Goal: Book appointment/travel/reservation

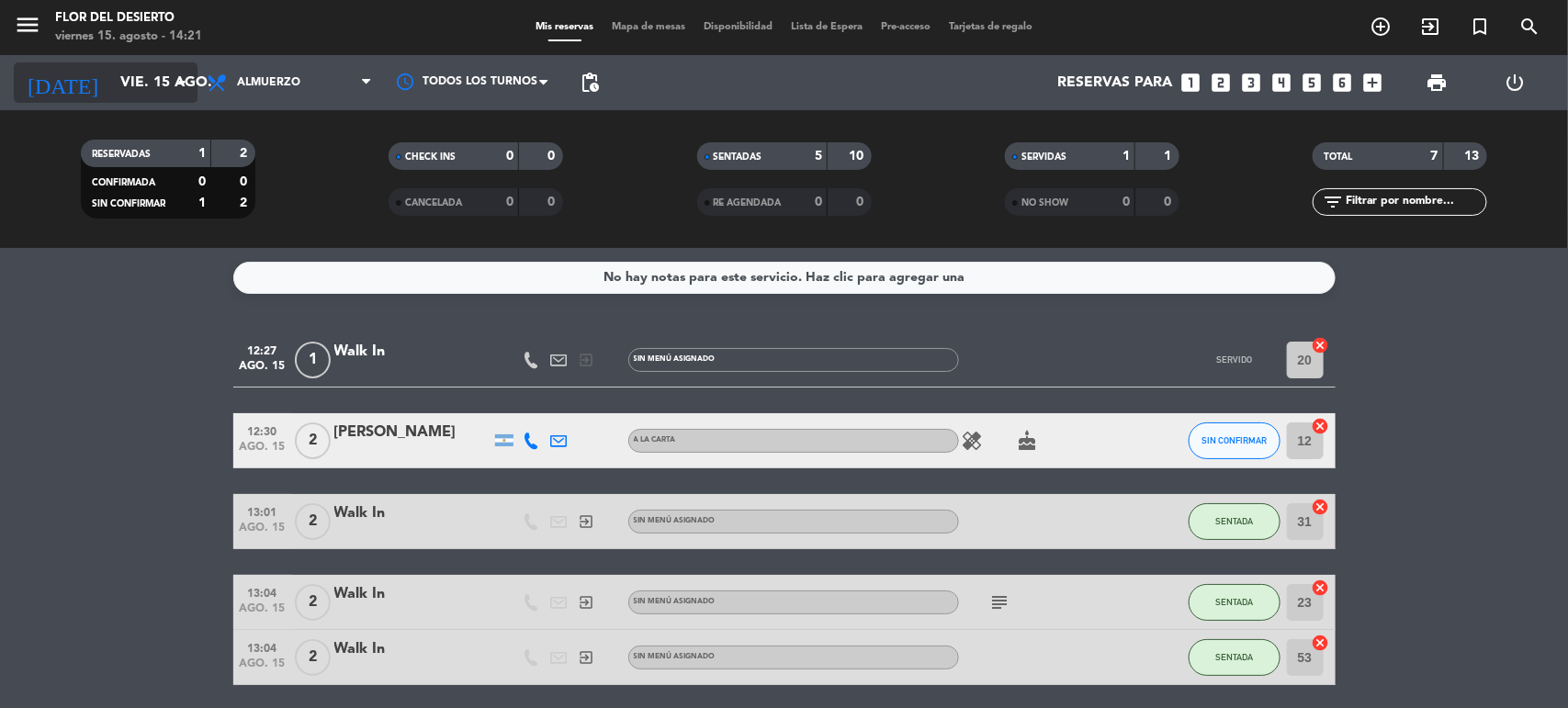
scroll to position [148, 0]
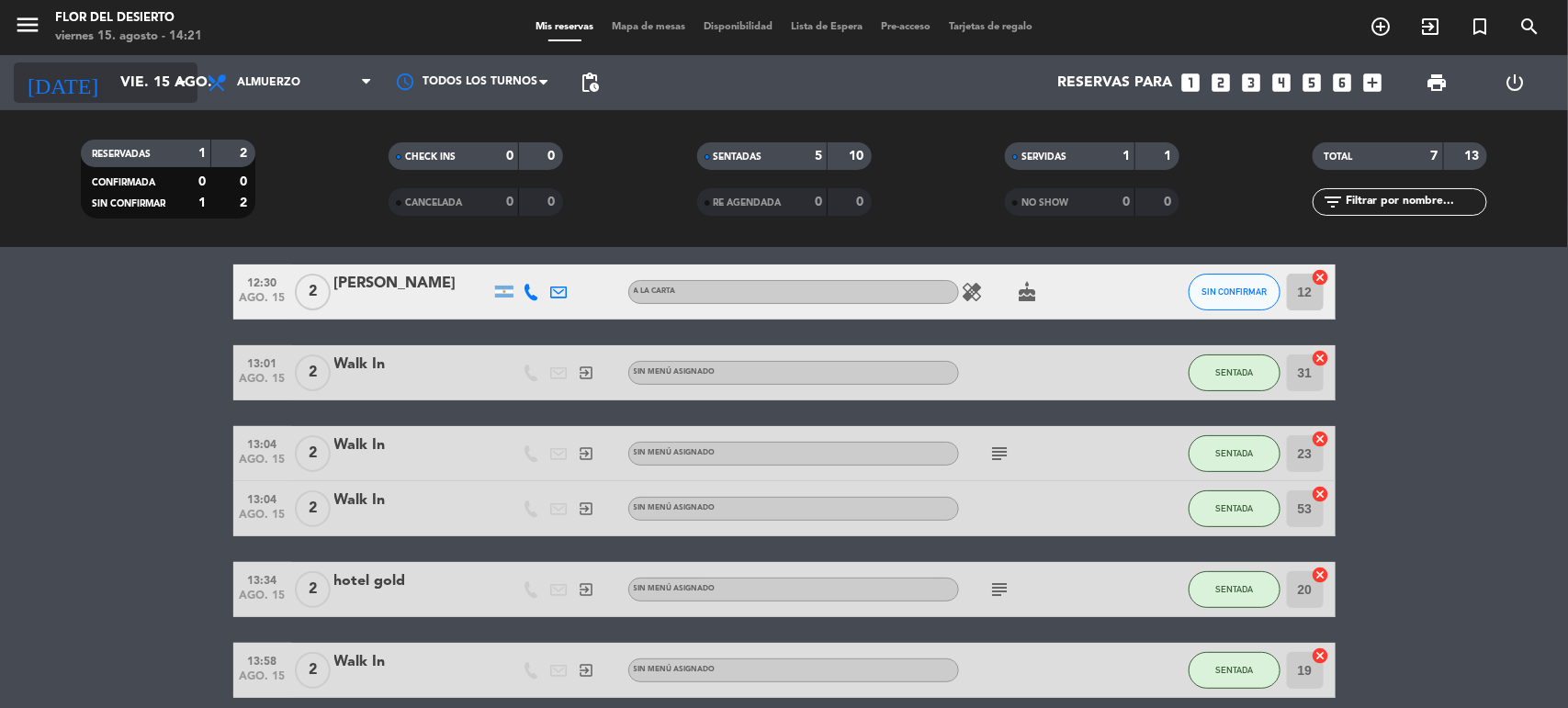
click at [126, 70] on input "vie. 15 ago." at bounding box center [208, 84] width 194 height 36
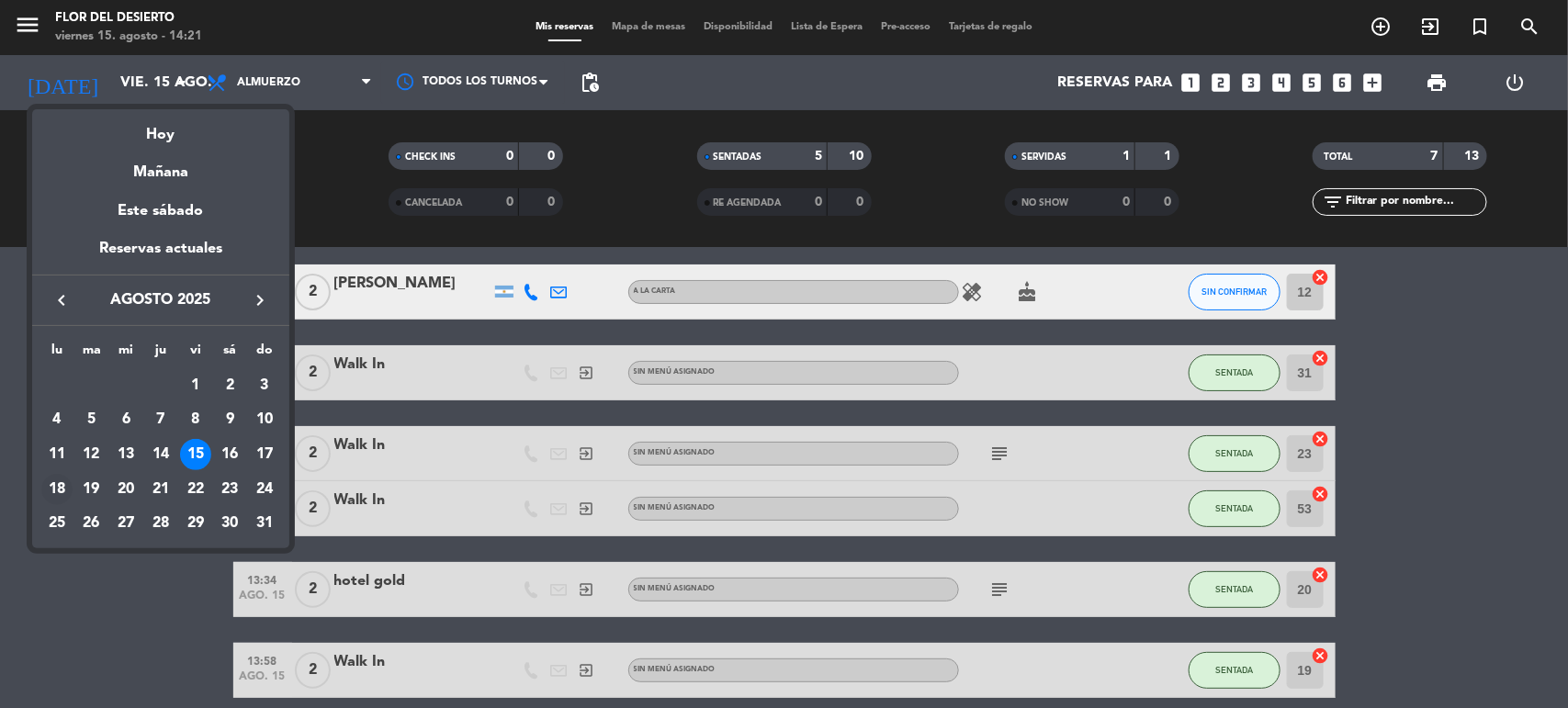
click at [53, 482] on div "18" at bounding box center [56, 488] width 31 height 31
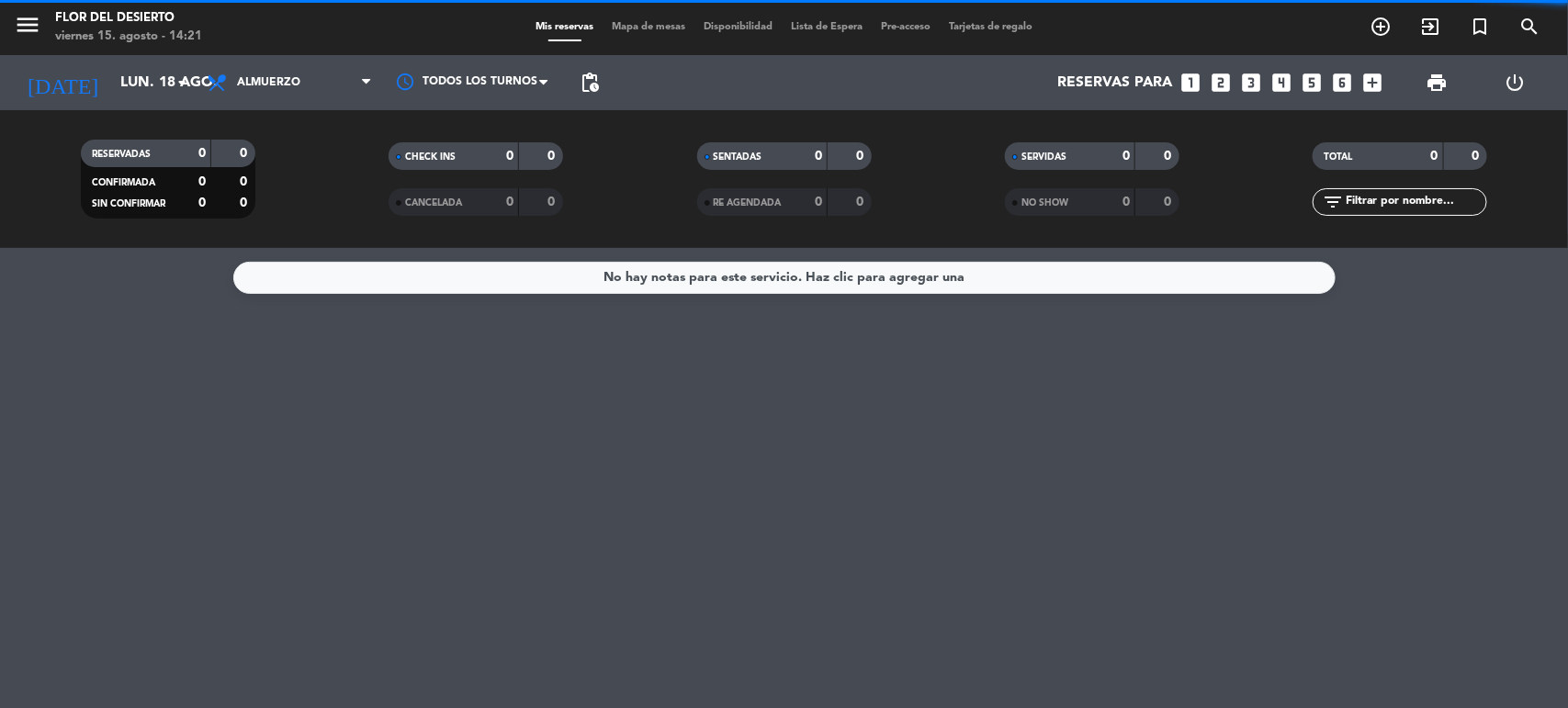
scroll to position [0, 0]
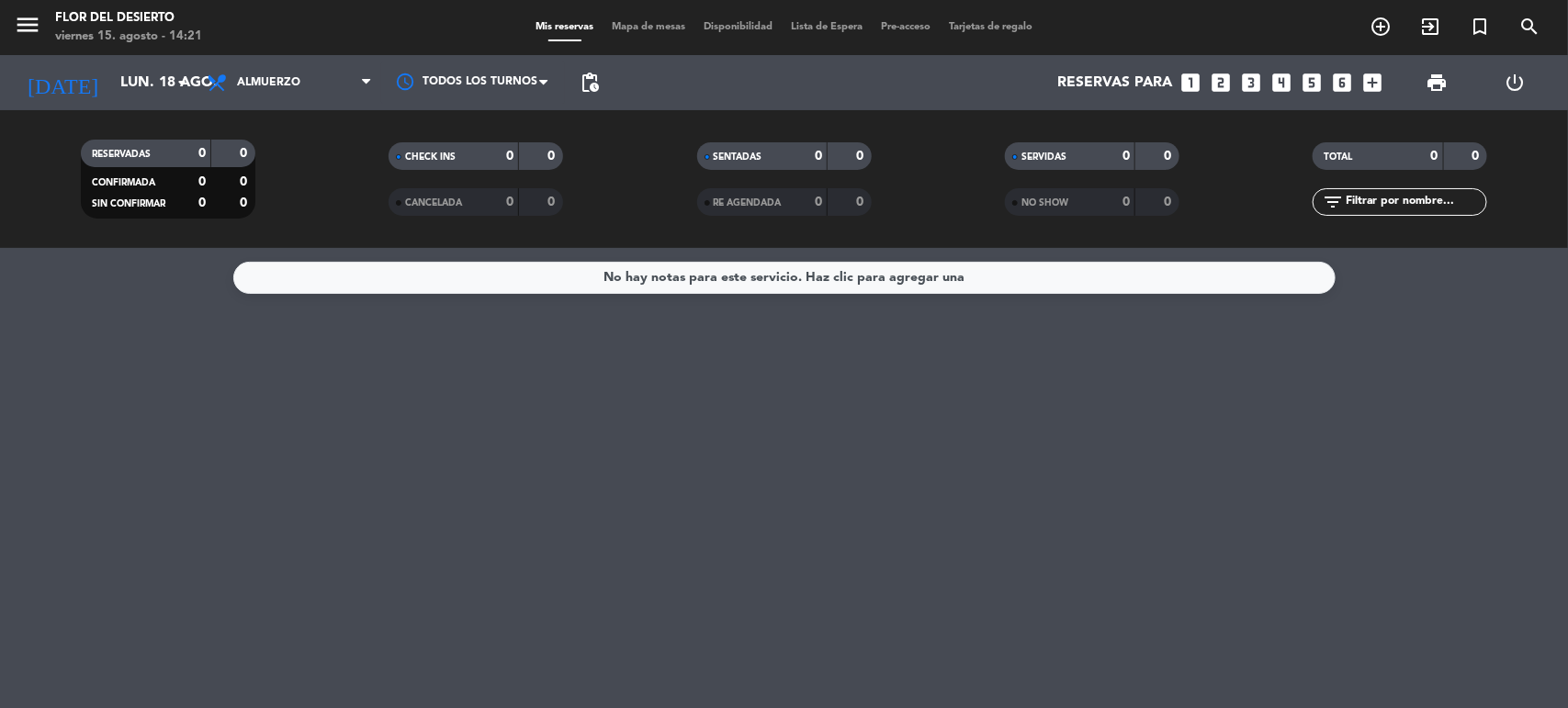
click at [334, 61] on div "Todos los servicios Almuerzo Cena Almuerzo Todos los servicios Almuerzo Cena" at bounding box center [289, 83] width 184 height 55
click at [334, 71] on span "Almuerzo" at bounding box center [289, 83] width 184 height 40
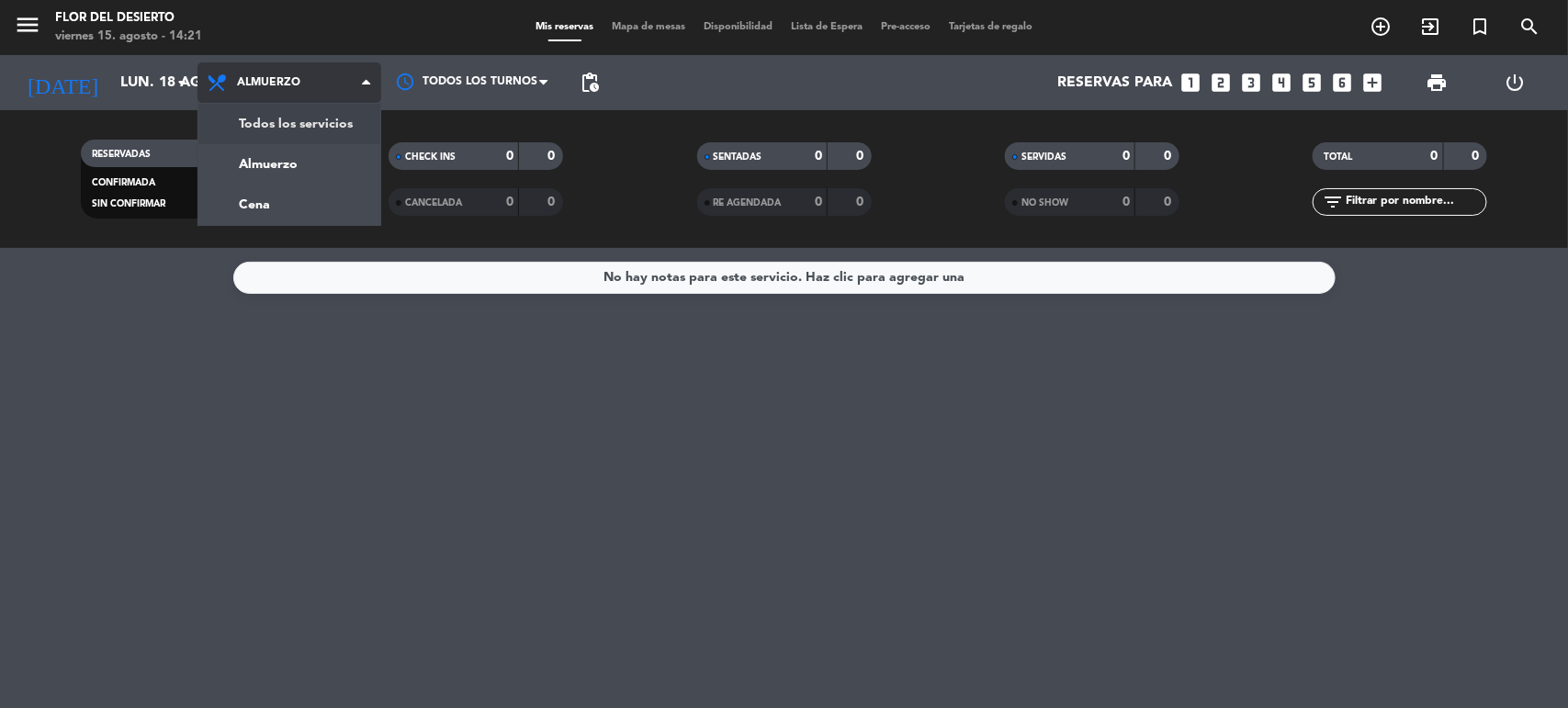
click at [331, 129] on div "menu FLOR DEL DESIERTO [DATE] 15. agosto - 14:21 Mis reservas Mapa de mesas Dis…" at bounding box center [784, 124] width 1568 height 248
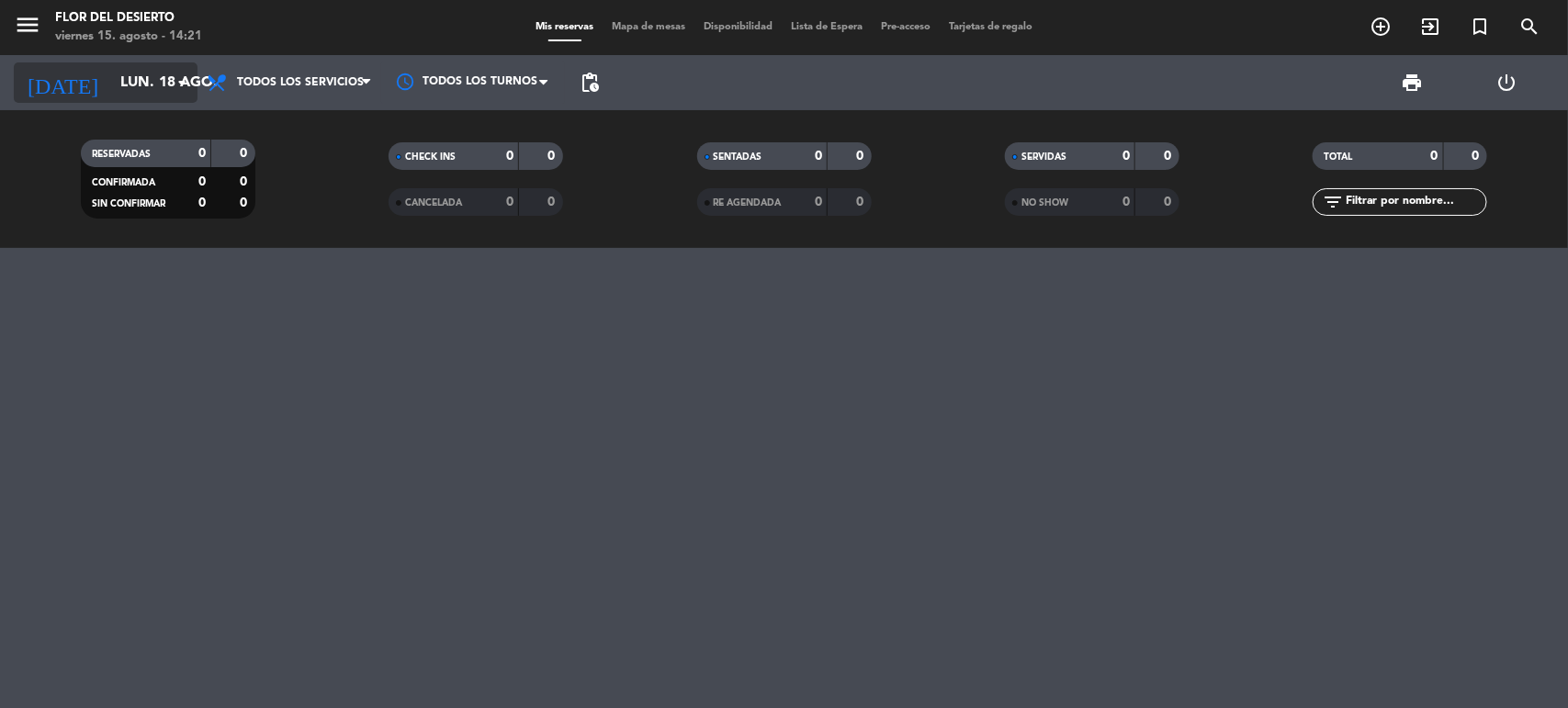
click at [172, 92] on icon "arrow_drop_down" at bounding box center [182, 82] width 22 height 22
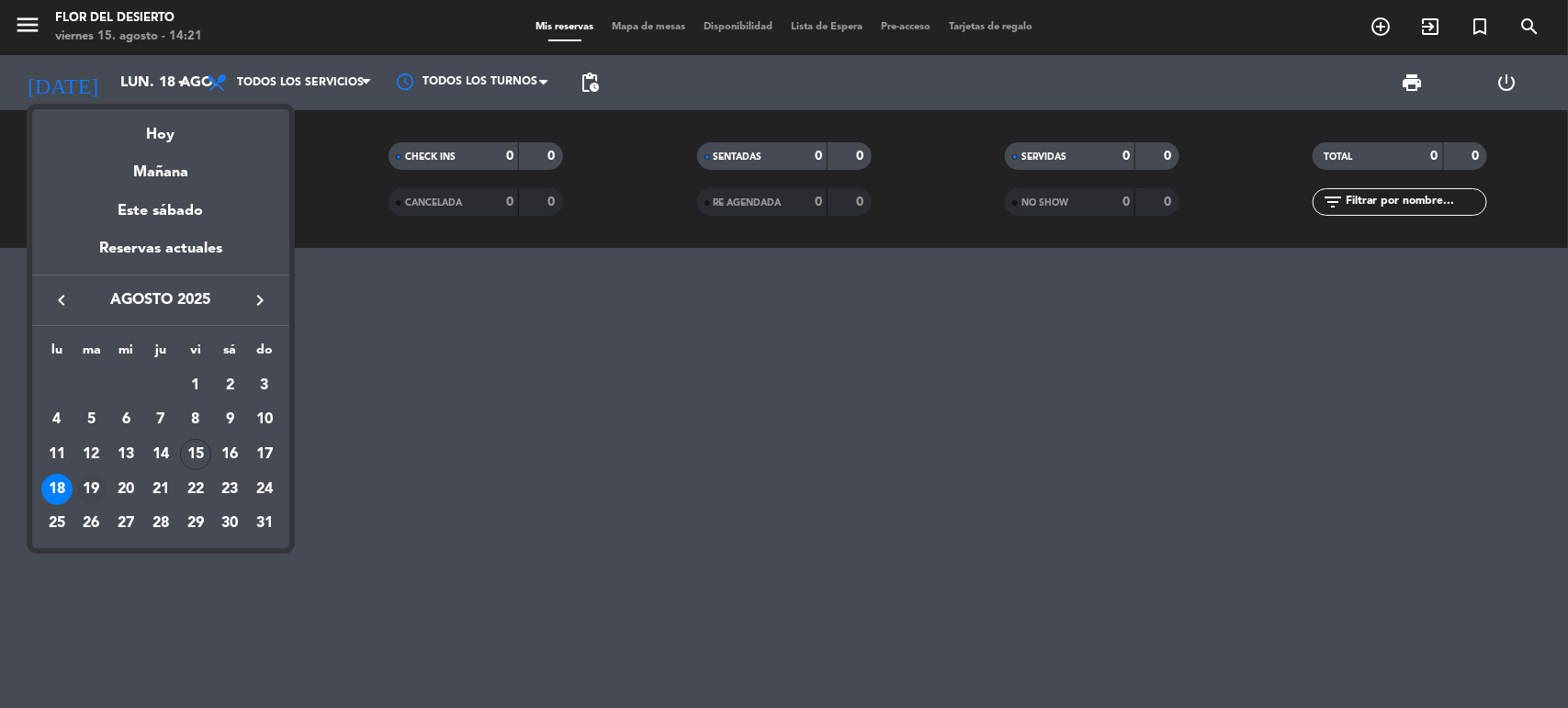
click at [93, 487] on div "19" at bounding box center [91, 488] width 31 height 31
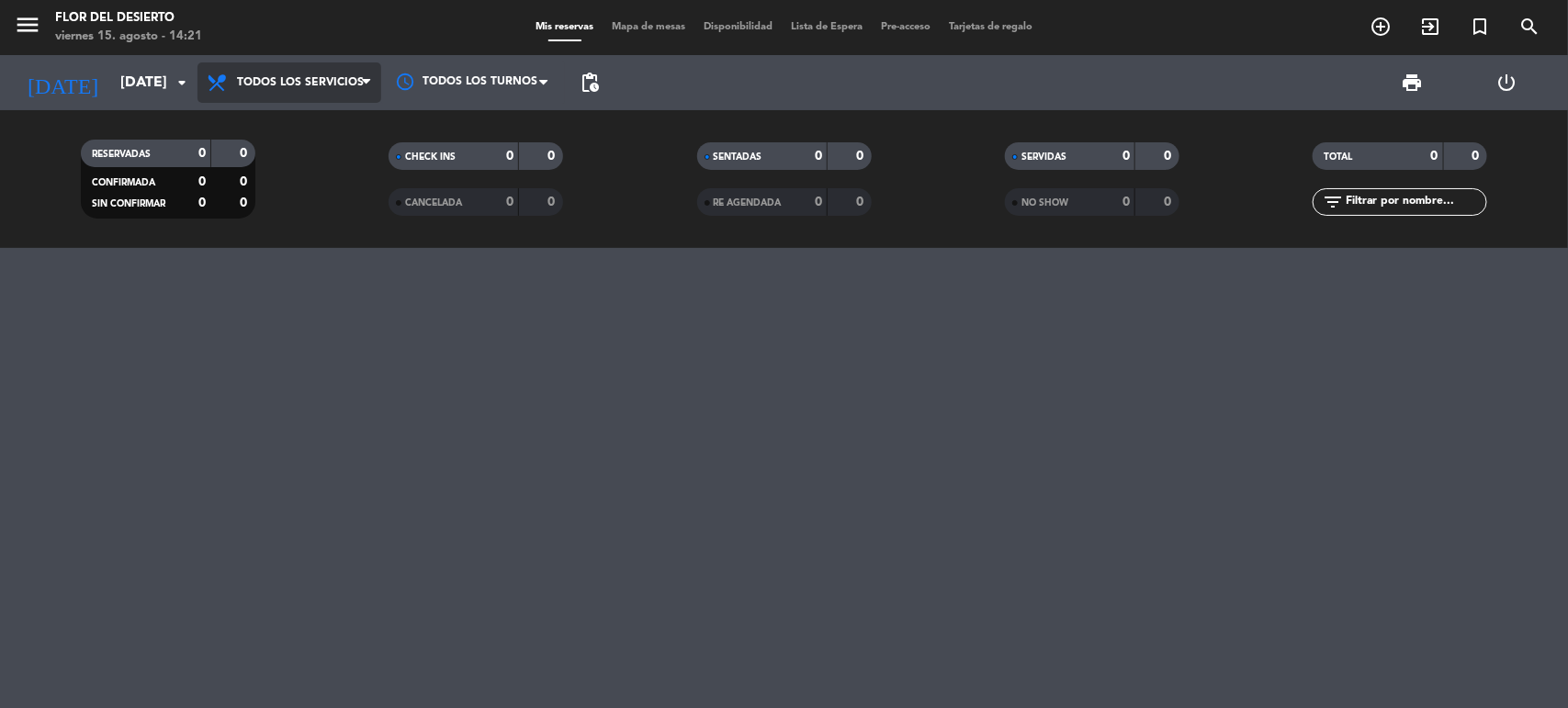
click at [331, 94] on span "Todos los servicios" at bounding box center [289, 83] width 184 height 40
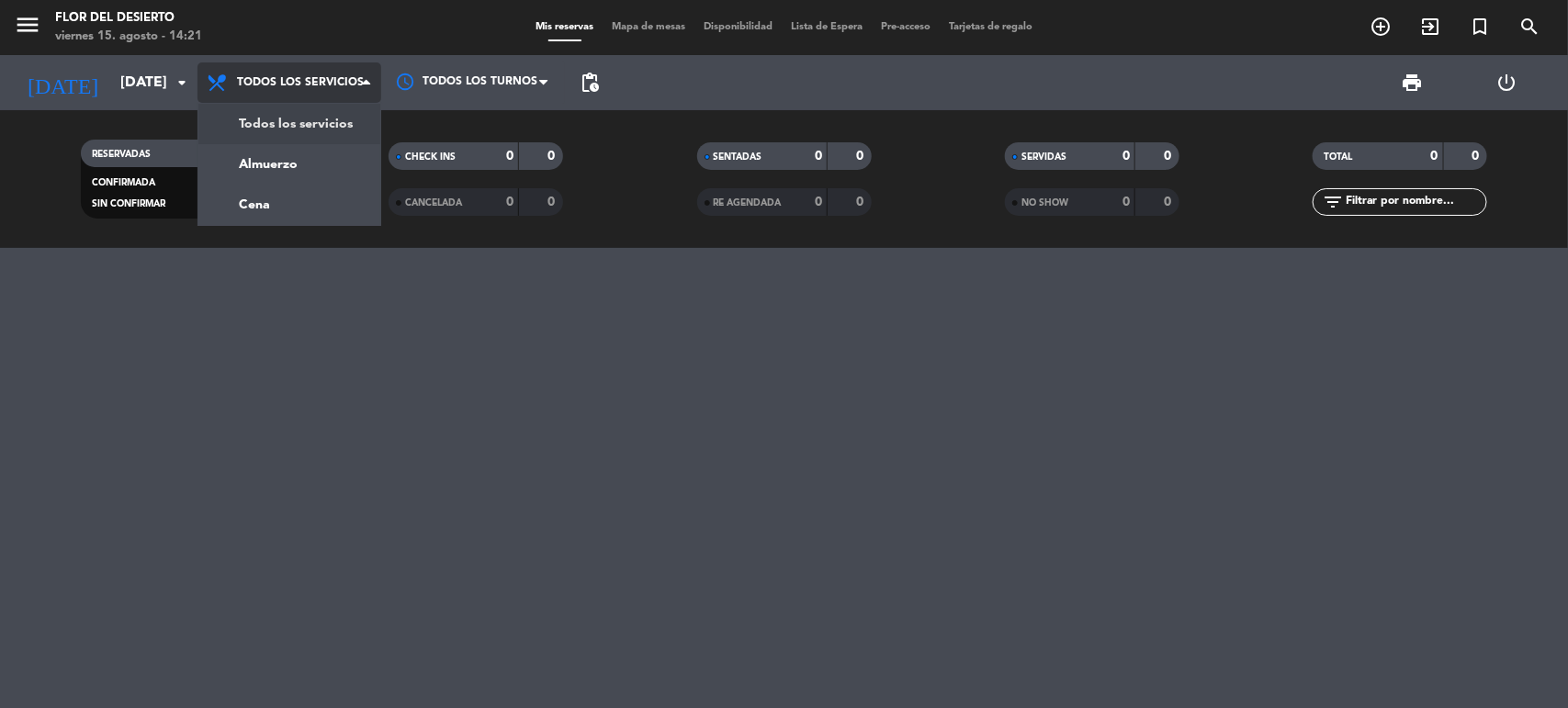
click at [331, 94] on span "Todos los servicios" at bounding box center [289, 83] width 184 height 40
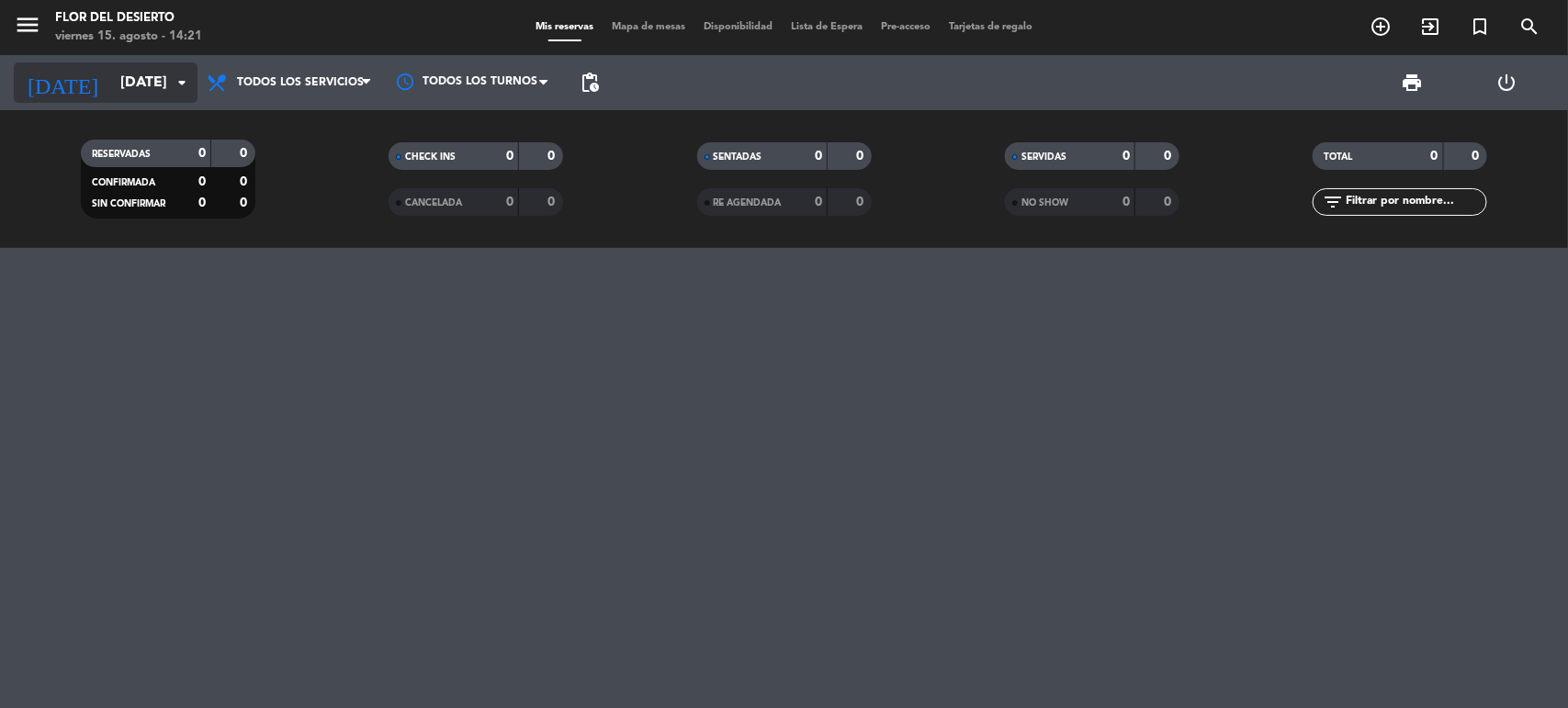
click at [147, 87] on input "[DATE]" at bounding box center [208, 84] width 194 height 36
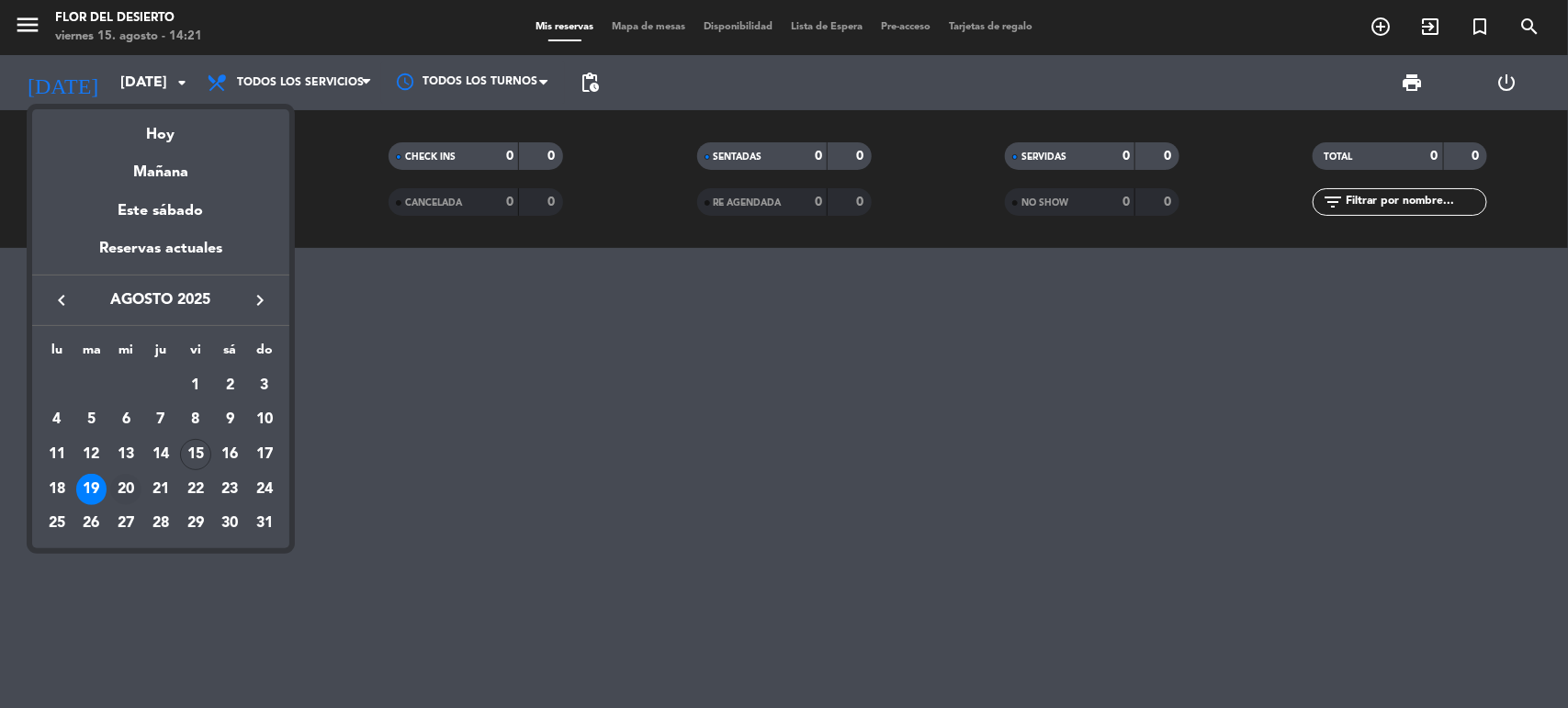
click at [117, 480] on div "20" at bounding box center [126, 488] width 31 height 31
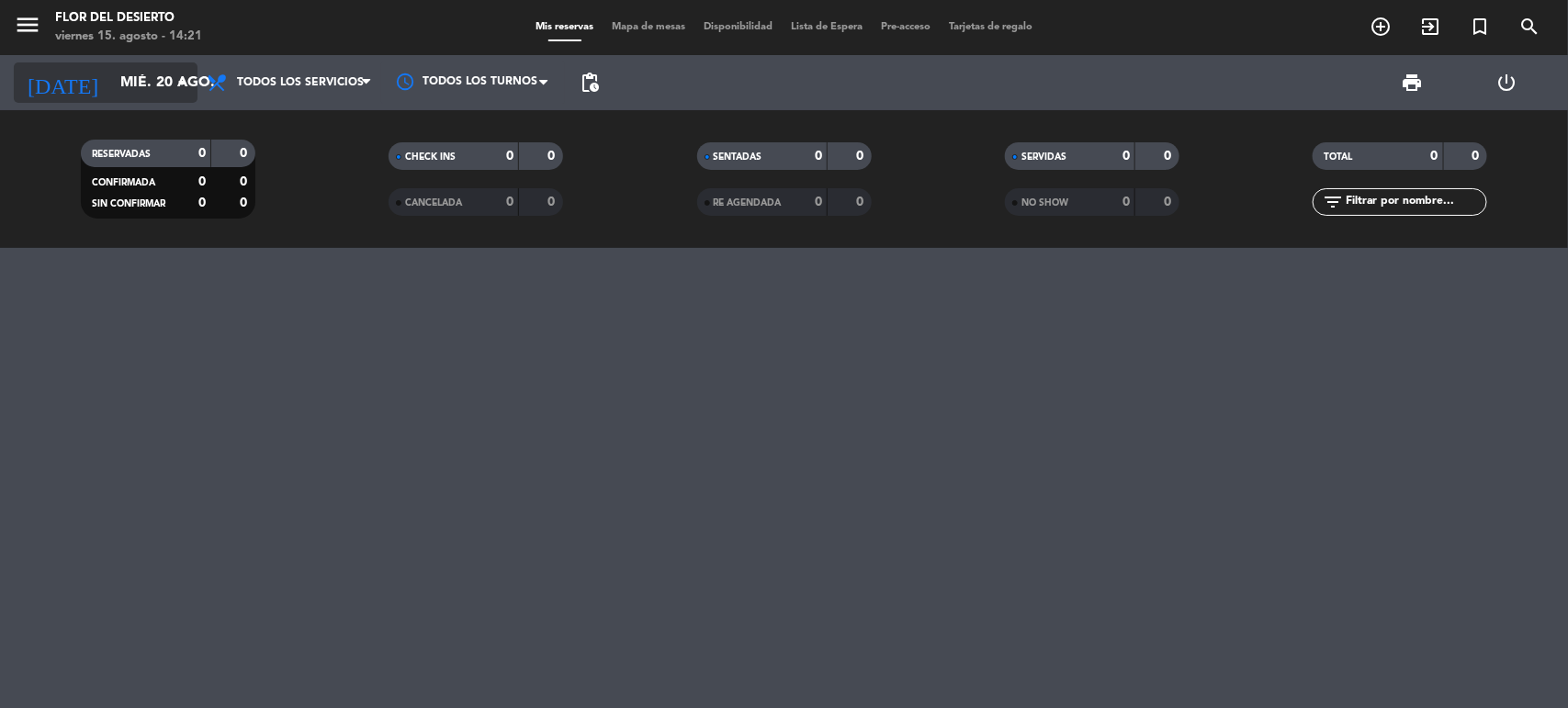
click at [184, 83] on icon "arrow_drop_down" at bounding box center [182, 82] width 22 height 22
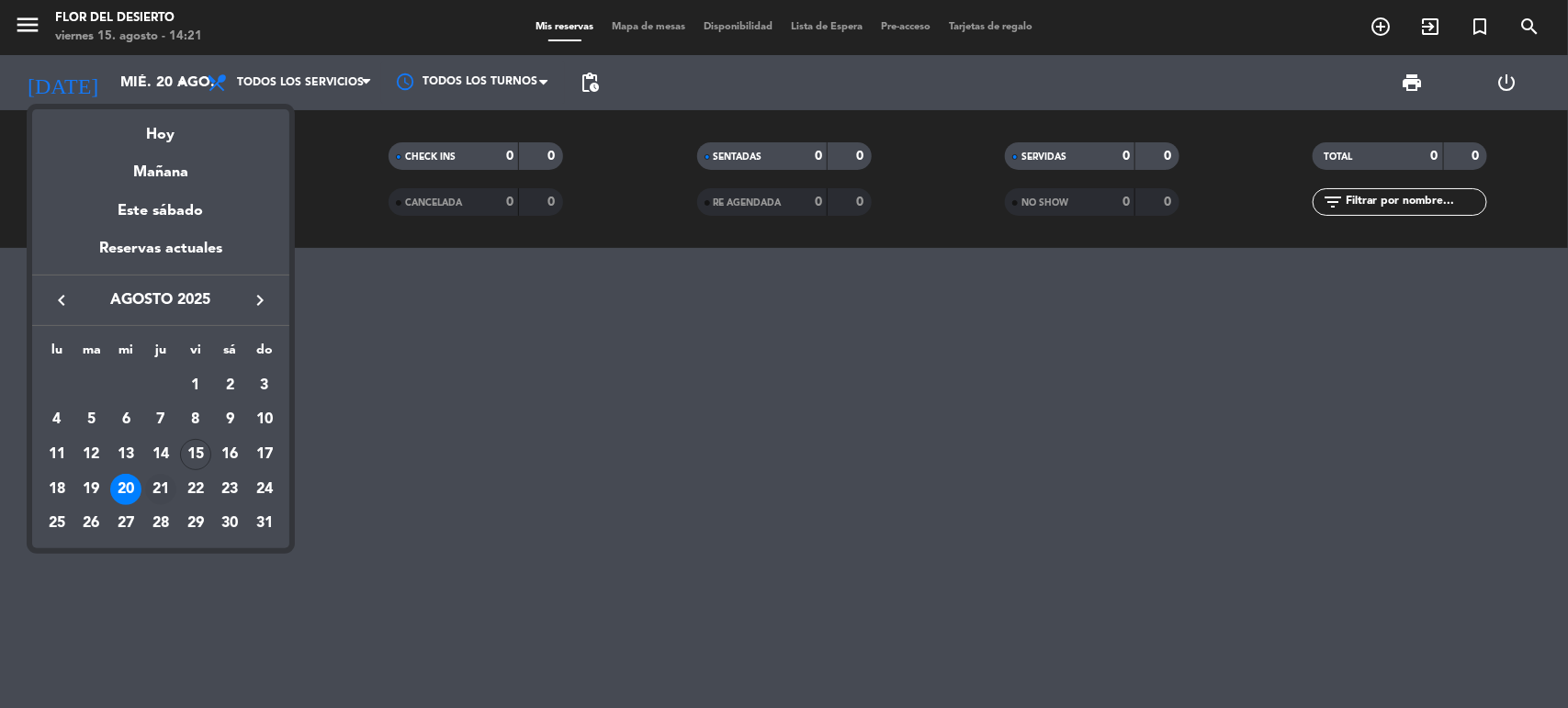
click at [158, 484] on div "21" at bounding box center [161, 488] width 31 height 31
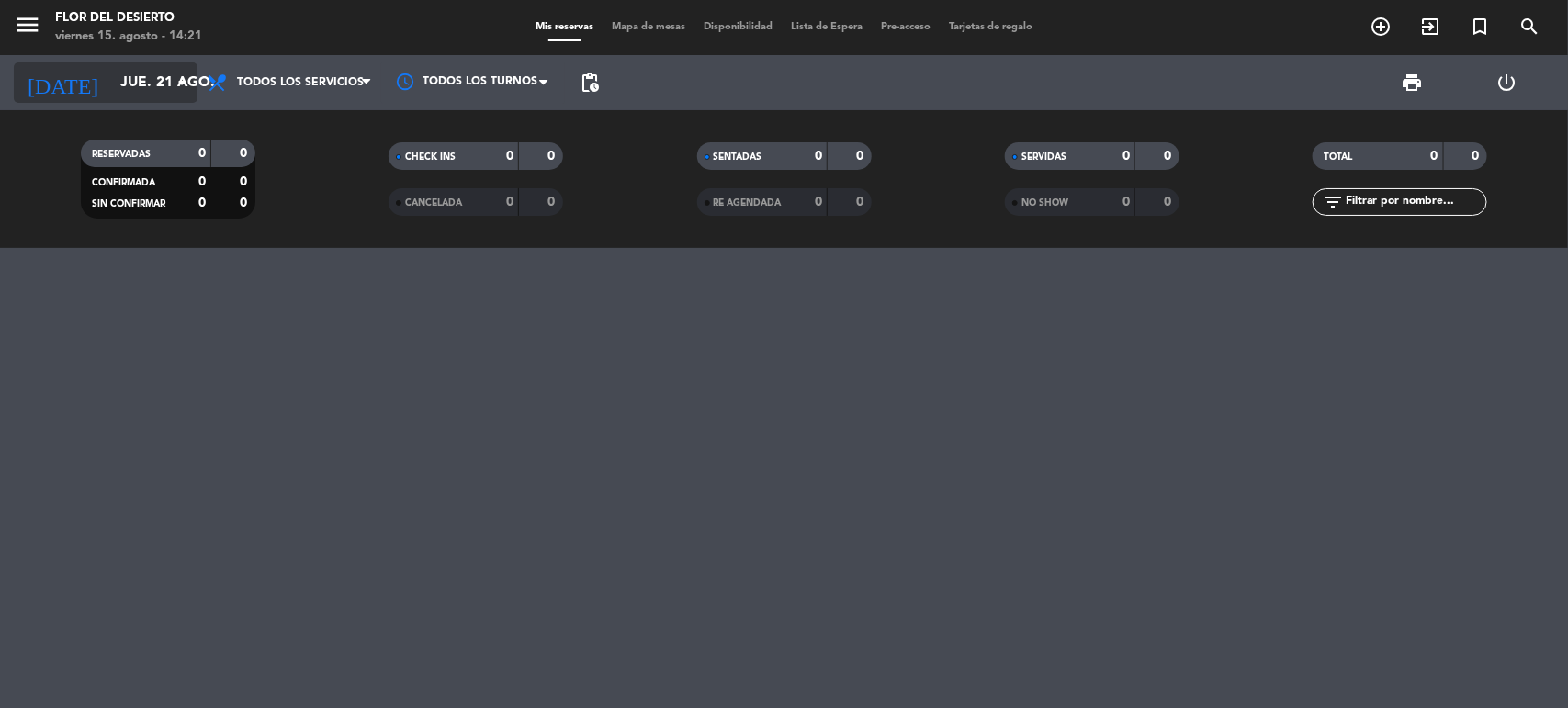
click at [179, 102] on div "[DATE] [DATE] arrow_drop_down" at bounding box center [105, 83] width 184 height 40
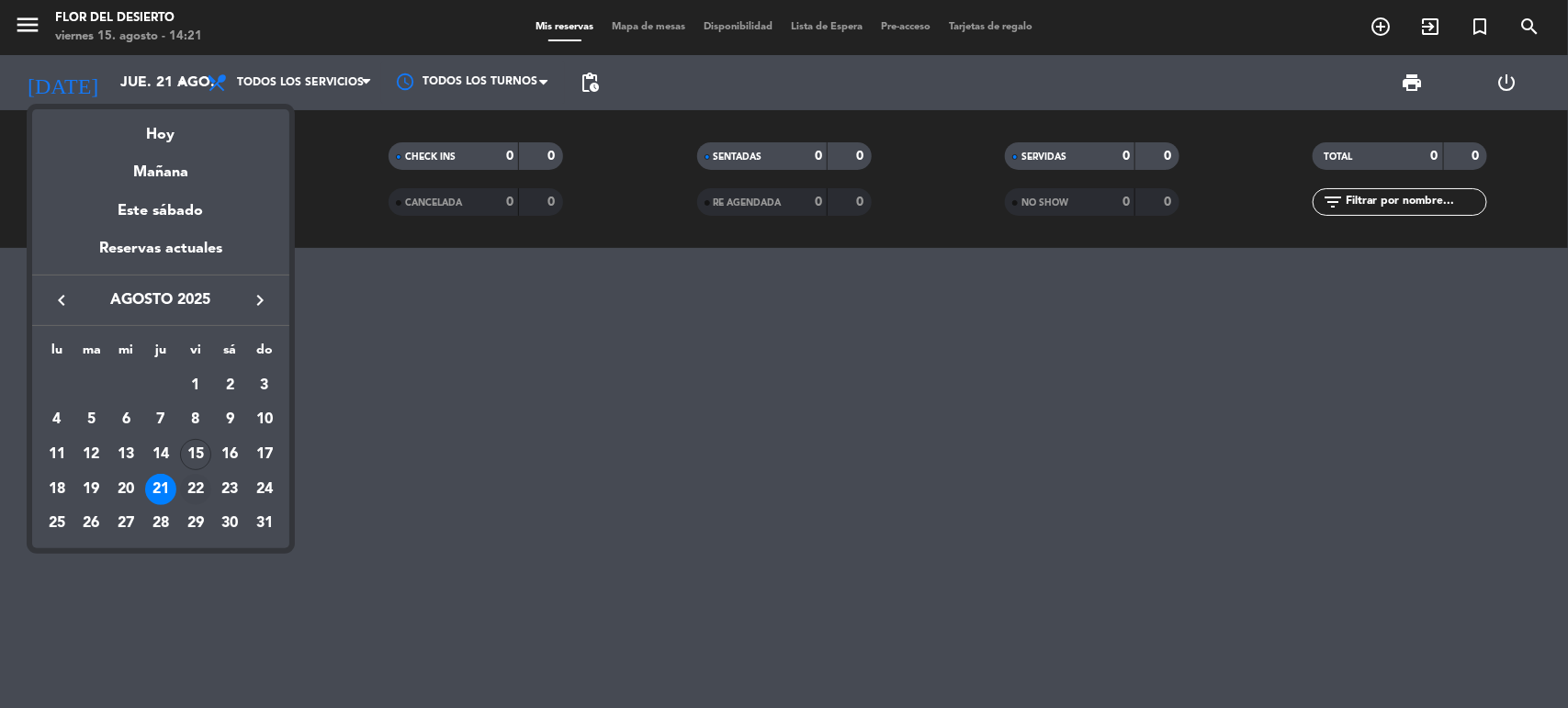
click at [196, 484] on div "22" at bounding box center [195, 488] width 31 height 31
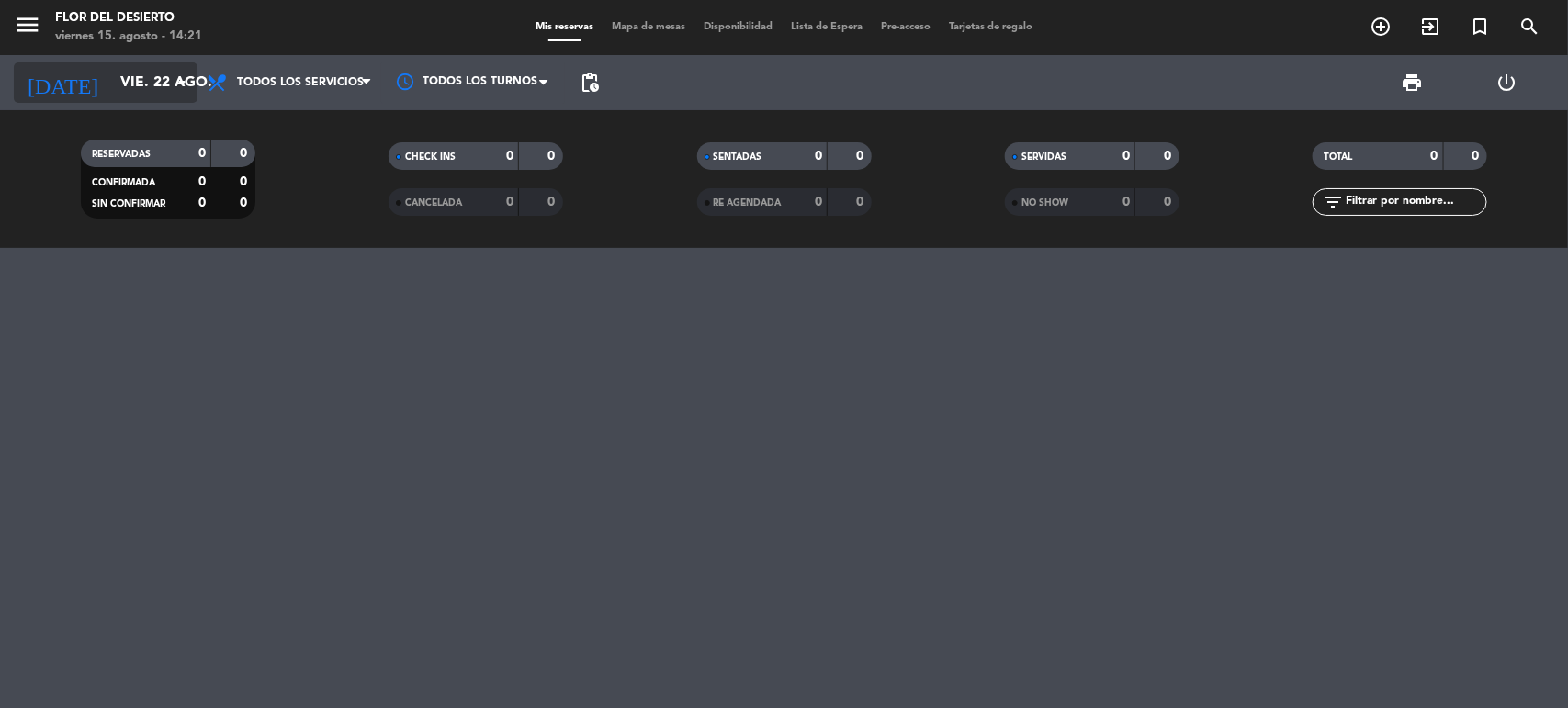
click at [181, 73] on icon "arrow_drop_down" at bounding box center [182, 82] width 22 height 22
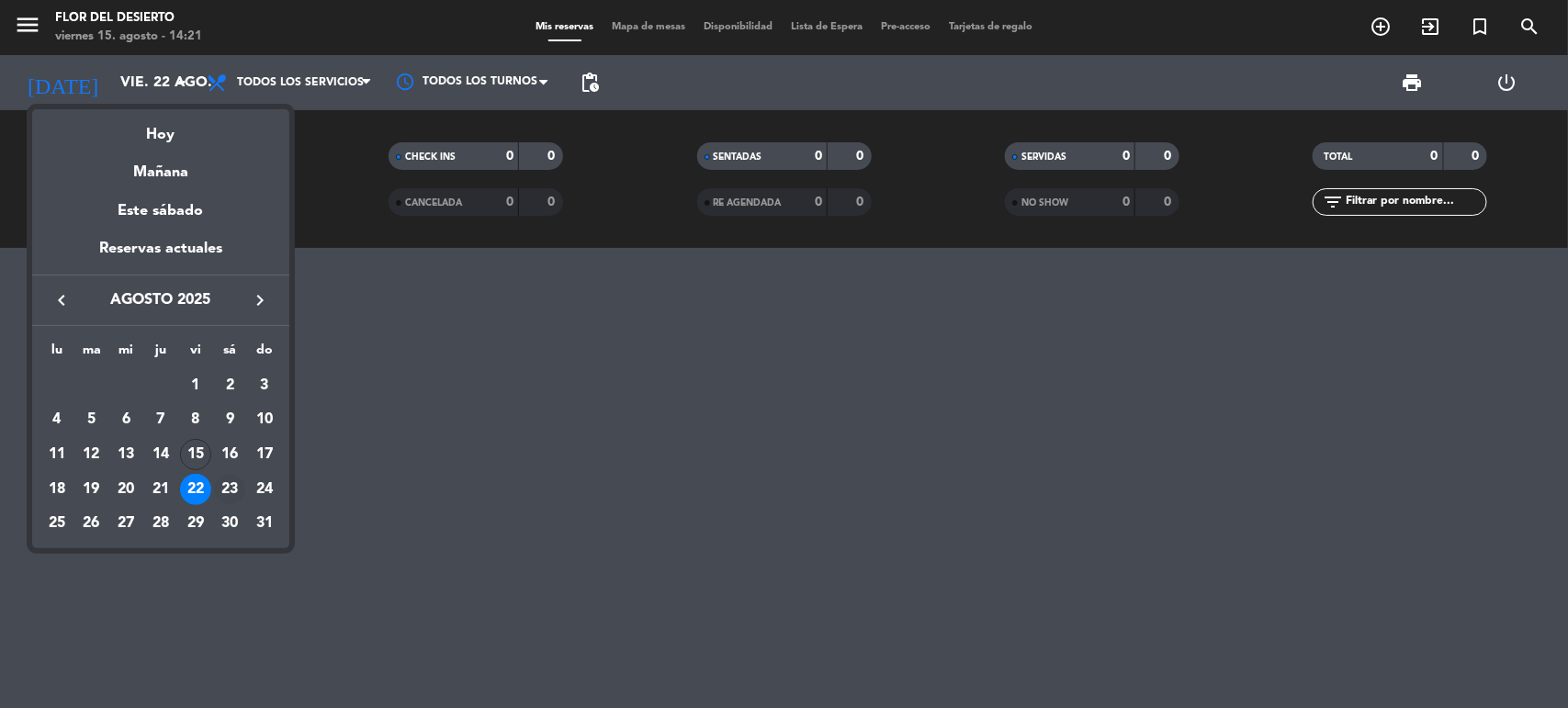
click at [231, 489] on div "23" at bounding box center [229, 488] width 31 height 31
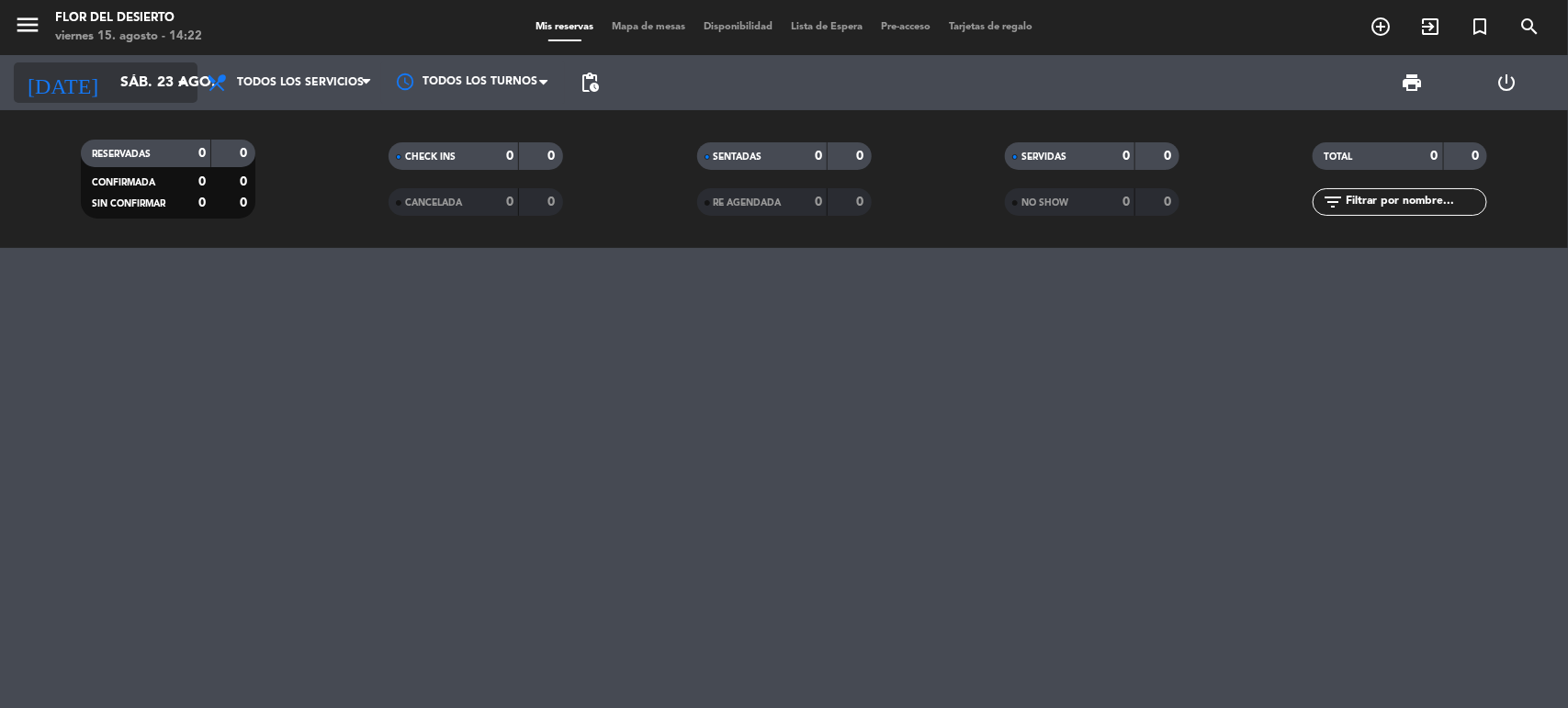
click at [176, 78] on icon "arrow_drop_down" at bounding box center [182, 82] width 22 height 22
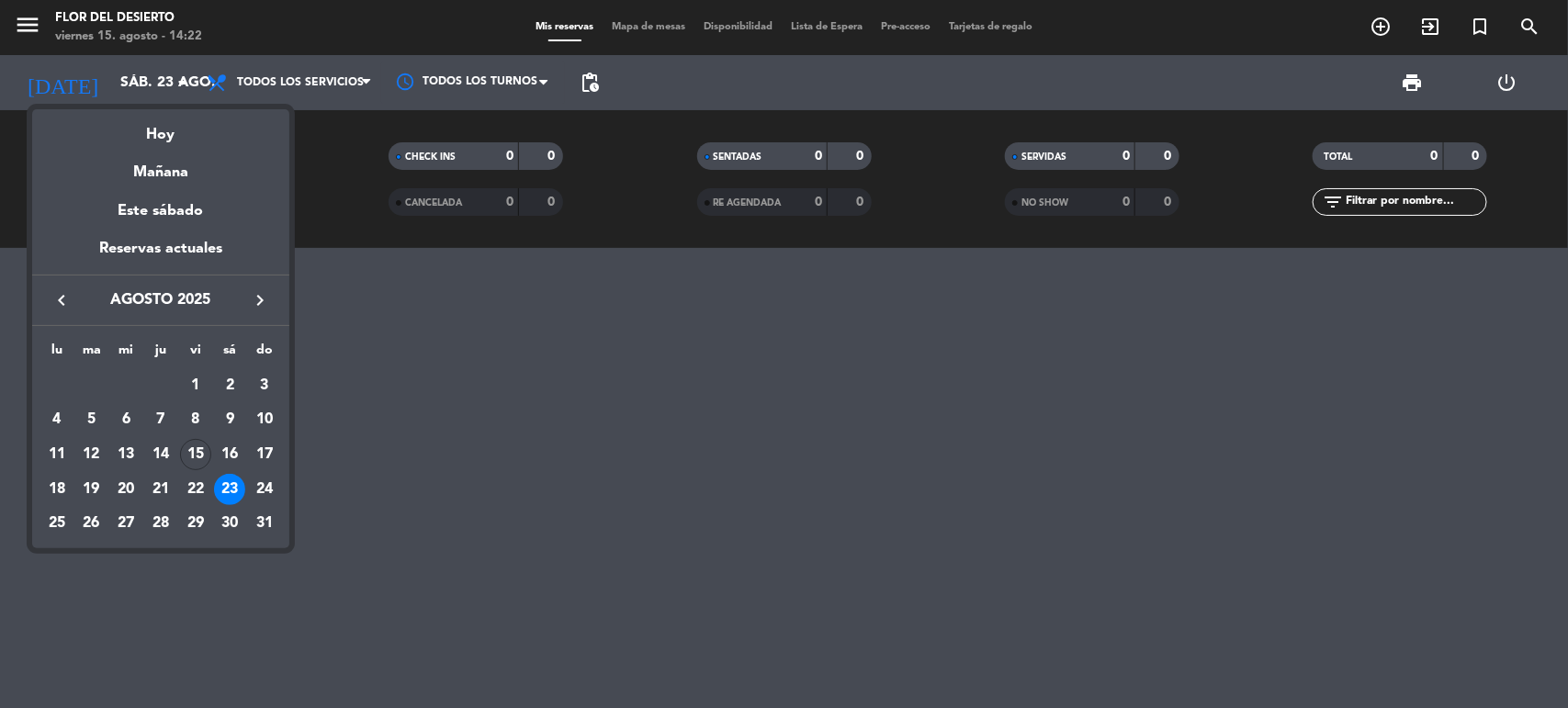
click at [261, 477] on div "24" at bounding box center [264, 488] width 31 height 31
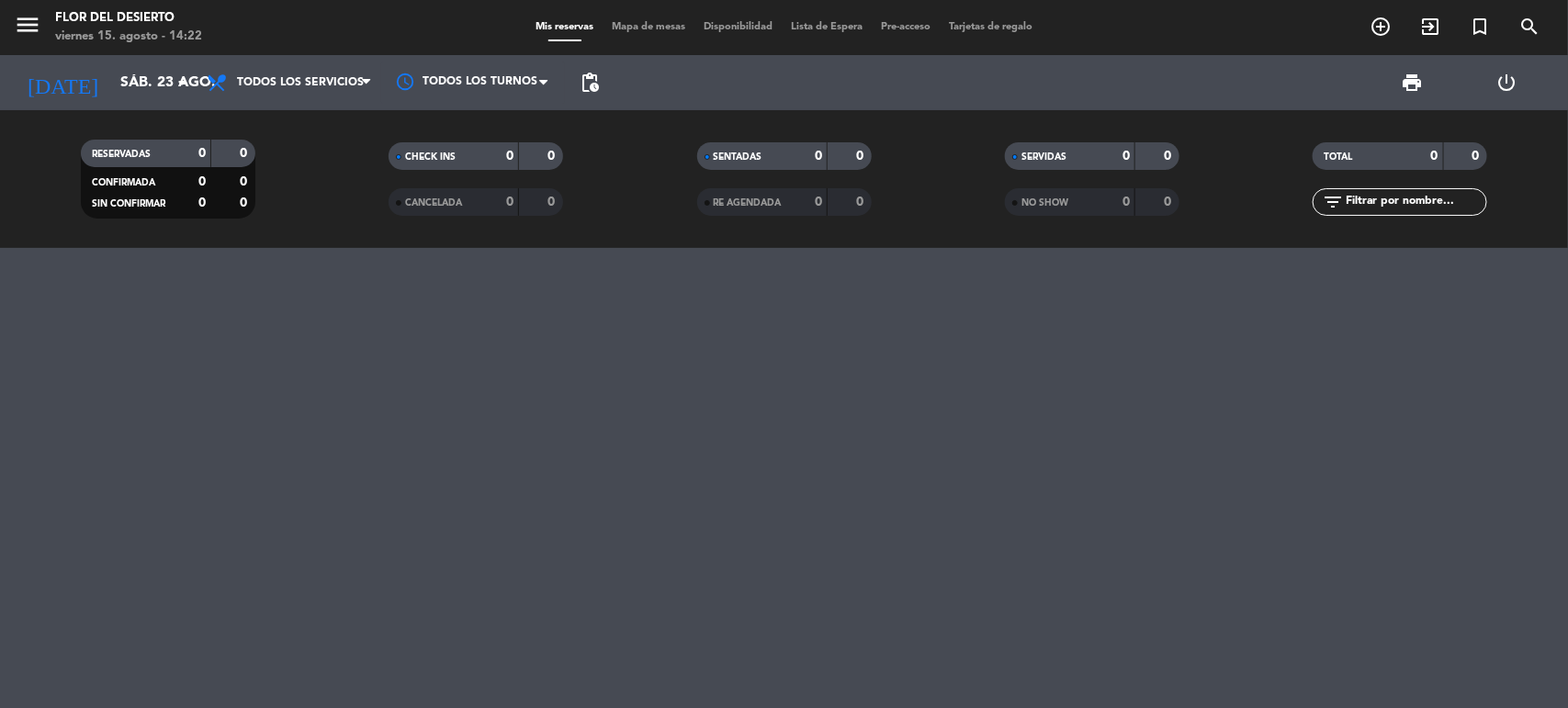
type input "dom. 24 ago."
